Goal: Task Accomplishment & Management: Use online tool/utility

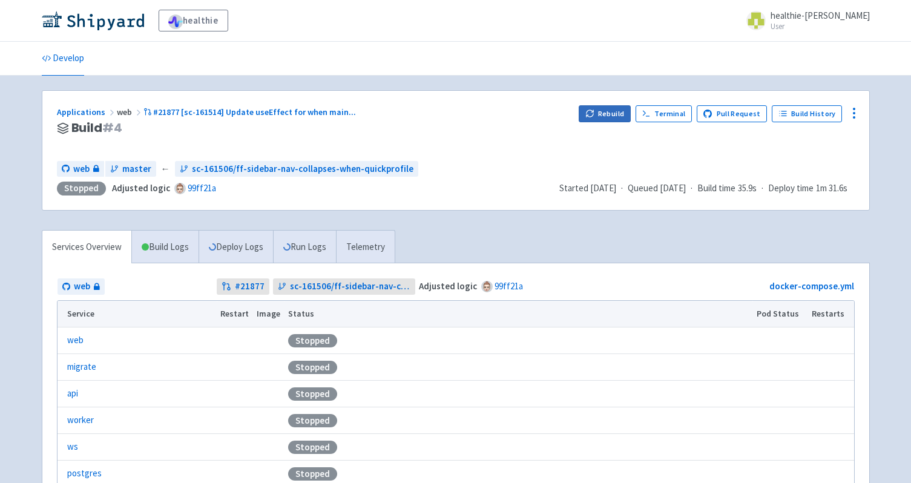
click at [604, 113] on button "Rebuild" at bounding box center [605, 113] width 52 height 17
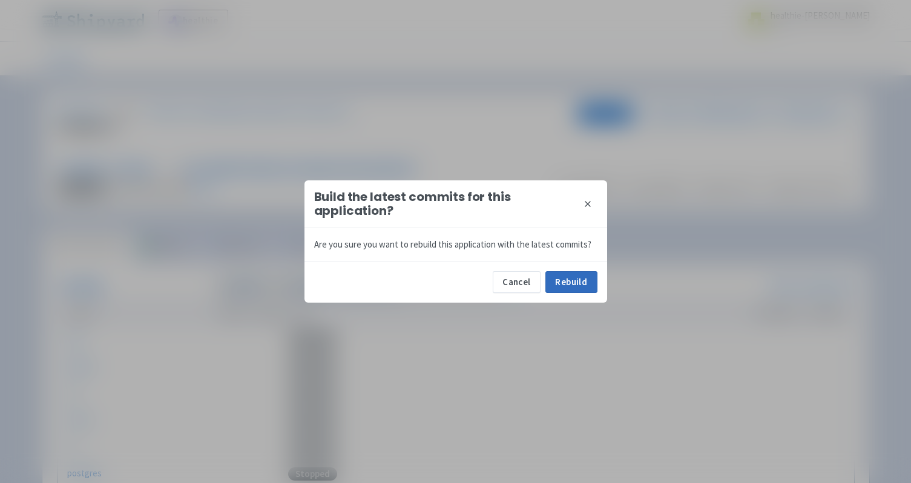
click at [554, 289] on button "Rebuild" at bounding box center [571, 282] width 52 height 22
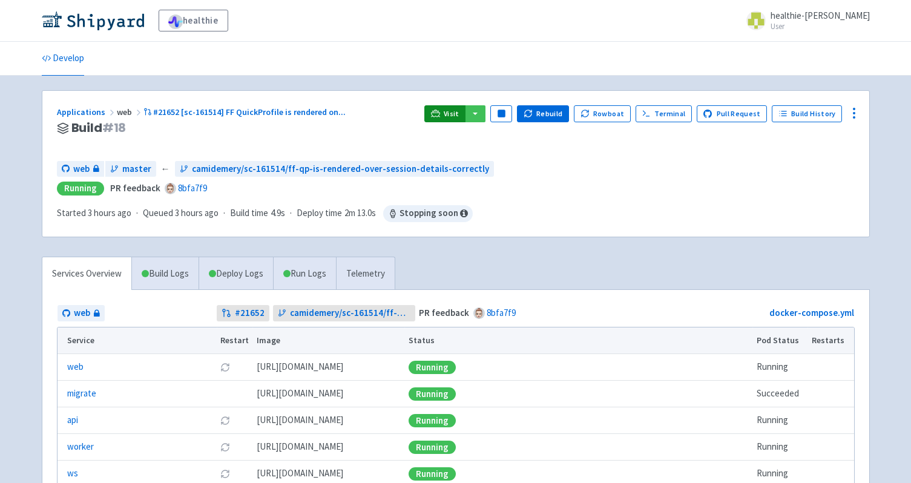
click at [458, 113] on span "Visit" at bounding box center [452, 114] width 16 height 10
click at [457, 120] on link "Visit" at bounding box center [444, 113] width 41 height 17
click at [541, 116] on button "Rebuild" at bounding box center [543, 113] width 52 height 17
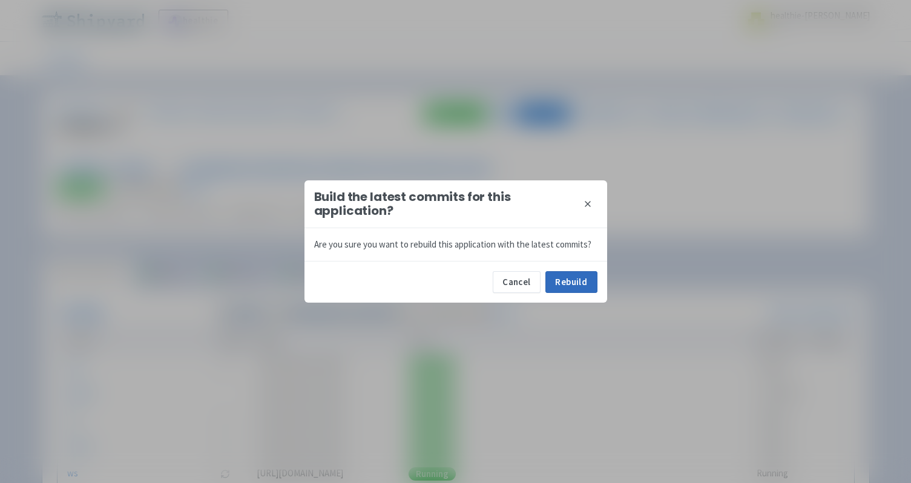
click at [555, 289] on button "Rebuild" at bounding box center [571, 282] width 52 height 22
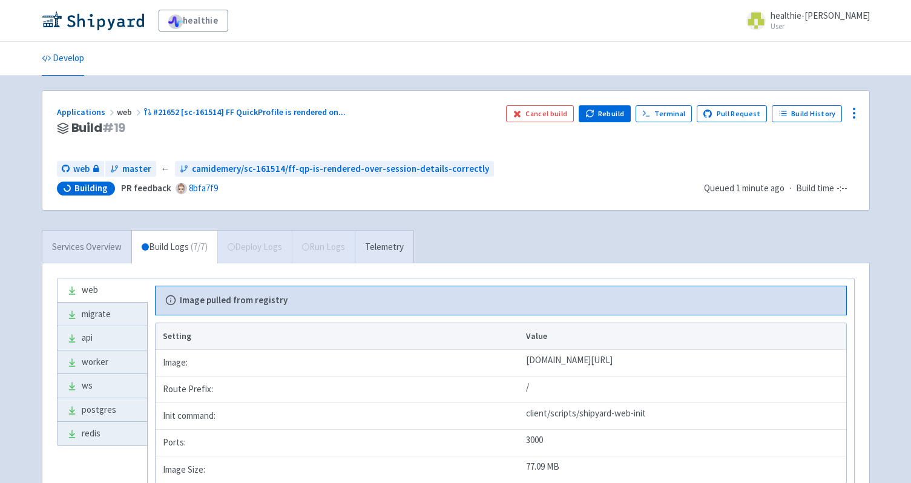
click at [112, 254] on link "Services Overview" at bounding box center [86, 247] width 89 height 33
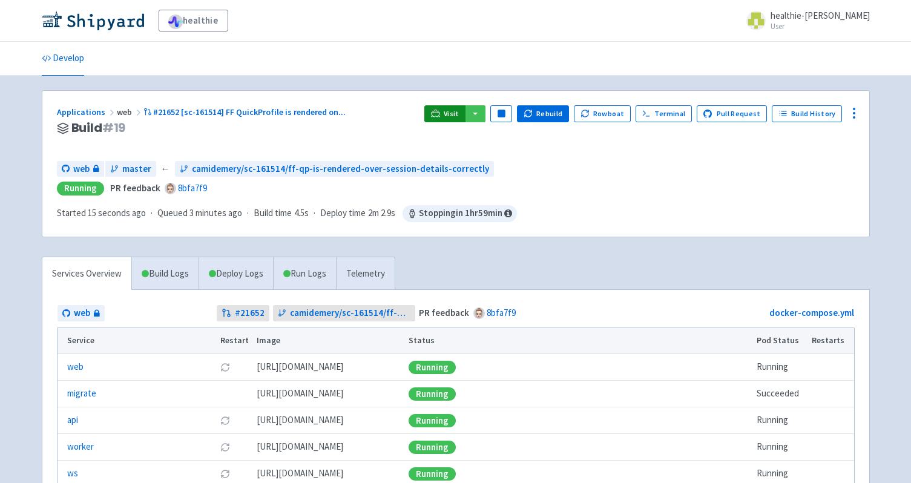
click at [440, 110] on icon at bounding box center [435, 113] width 9 height 9
